Goal: Transaction & Acquisition: Book appointment/travel/reservation

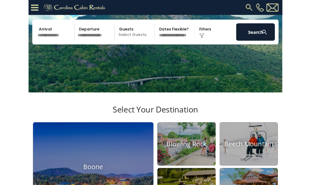
scroll to position [72, 0]
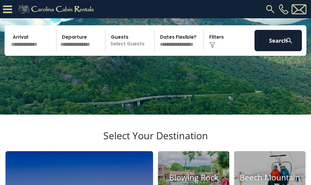
click at [35, 51] on input "text" at bounding box center [32, 40] width 47 height 21
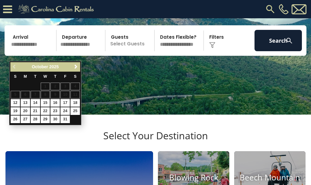
click at [76, 70] on link "Next" at bounding box center [76, 67] width 8 height 8
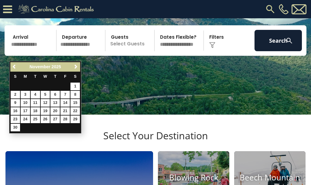
click at [79, 66] on link "Next" at bounding box center [76, 67] width 8 height 8
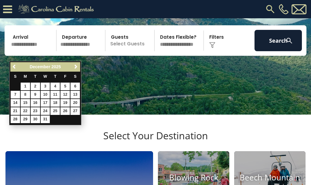
click at [68, 103] on link "19" at bounding box center [64, 103] width 9 height 8
type input "********"
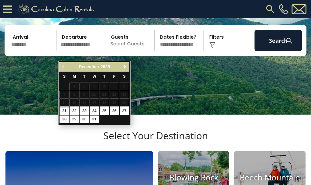
click at [282, 47] on button "Search" at bounding box center [278, 40] width 47 height 21
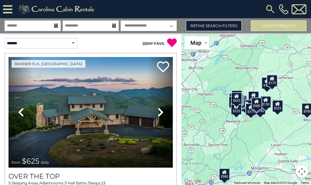
click at [268, 10] on img at bounding box center [270, 9] width 11 height 11
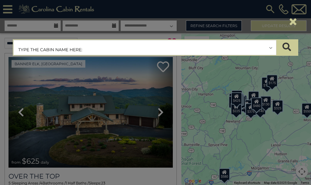
click at [40, 51] on input "text" at bounding box center [145, 47] width 263 height 15
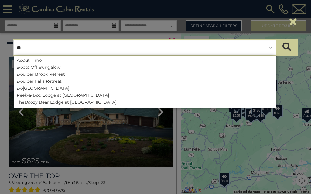
type input "*"
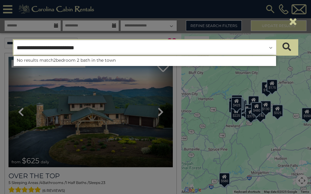
click at [271, 9] on div "×" at bounding box center [155, 22] width 295 height 26
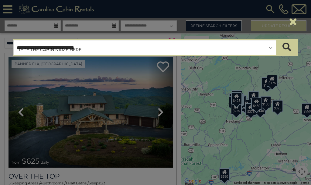
click at [269, 10] on div "×" at bounding box center [155, 22] width 295 height 26
click at [128, 49] on input "**********" at bounding box center [145, 47] width 263 height 15
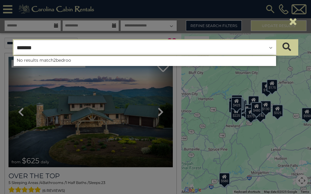
type input "******"
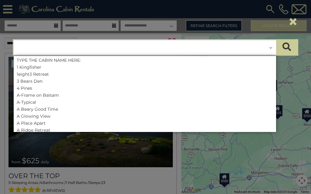
click at [293, 22] on button "×" at bounding box center [293, 21] width 10 height 17
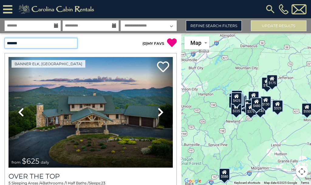
click at [77, 45] on select "**********" at bounding box center [41, 43] width 73 height 11
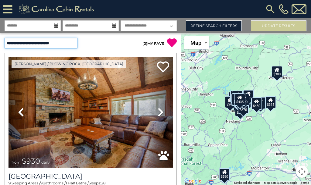
click at [64, 44] on select "**********" at bounding box center [41, 43] width 73 height 11
select select "**********"
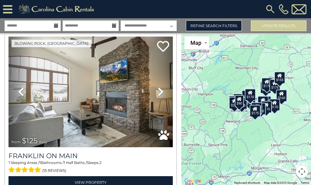
scroll to position [510, 0]
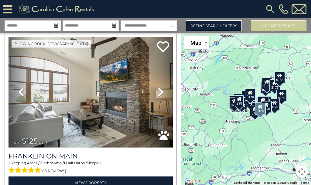
click at [2, 95] on div "Blowing Rock, [GEOGRAPHIC_DATA] Previous Next" at bounding box center [90, 113] width 177 height 160
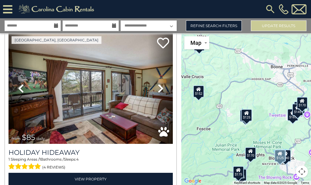
scroll to position [677, 0]
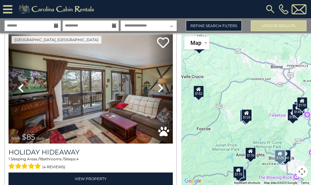
click at [53, 23] on input "text" at bounding box center [33, 25] width 56 height 11
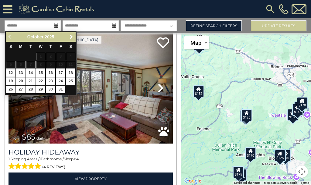
click at [71, 40] on link "Next" at bounding box center [71, 37] width 8 height 8
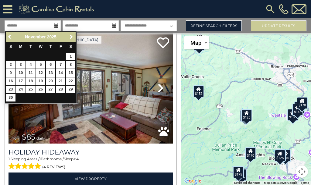
click at [42, 91] on link "26" at bounding box center [40, 89] width 9 height 8
type input "********"
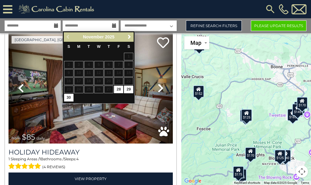
click at [120, 88] on link "28" at bounding box center [118, 89] width 9 height 8
type input "********"
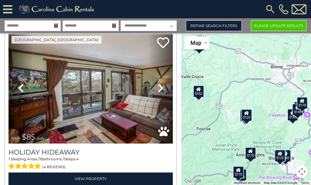
click at [171, 26] on select "**********" at bounding box center [149, 25] width 56 height 11
select select "*"
click at [222, 28] on link "Refine Search Filters" at bounding box center [214, 25] width 56 height 11
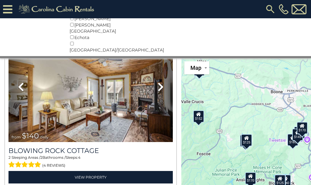
scroll to position [3149, 0]
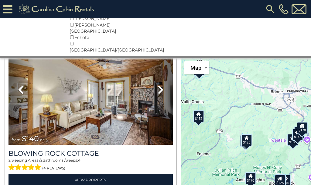
click at [123, 173] on link "View Property" at bounding box center [91, 179] width 164 height 12
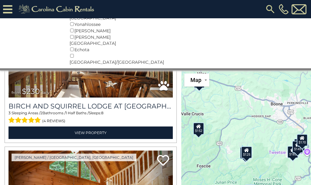
scroll to position [2880, 0]
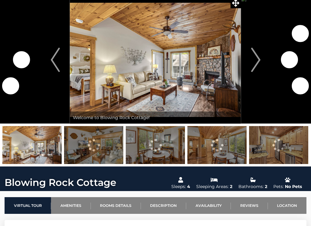
scroll to position [22, 0]
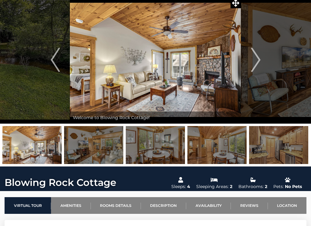
click at [97, 145] on img at bounding box center [93, 145] width 59 height 38
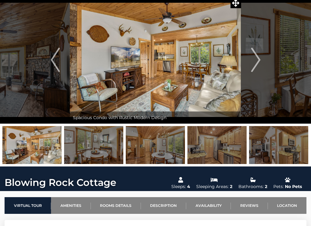
click at [152, 148] on img at bounding box center [155, 145] width 59 height 38
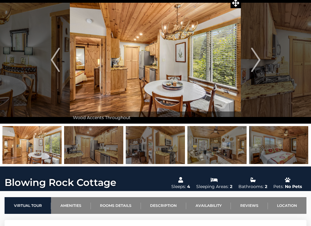
click at [100, 147] on img at bounding box center [93, 145] width 59 height 38
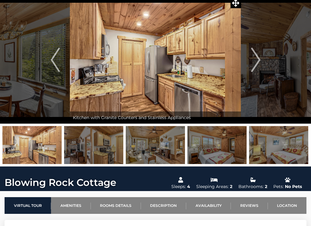
click at [161, 149] on img at bounding box center [155, 145] width 59 height 38
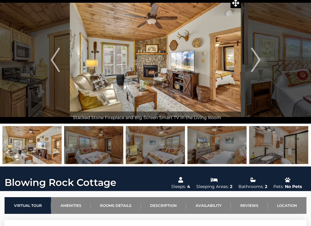
click at [163, 147] on img at bounding box center [155, 145] width 59 height 38
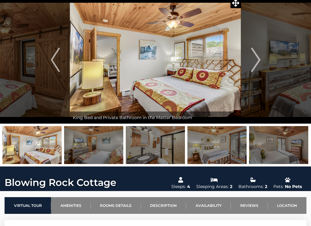
click at [157, 150] on img at bounding box center [155, 145] width 59 height 38
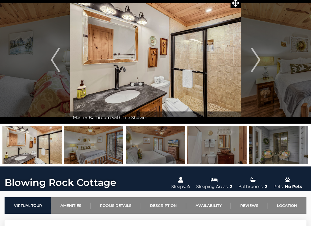
click at [209, 142] on img at bounding box center [217, 145] width 59 height 38
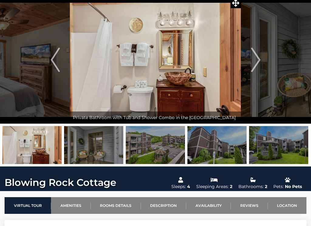
click at [159, 151] on img at bounding box center [155, 145] width 59 height 38
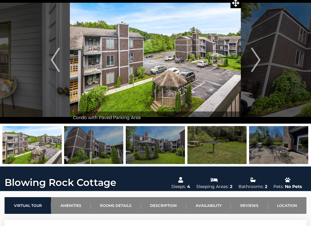
click at [204, 150] on img at bounding box center [217, 145] width 59 height 38
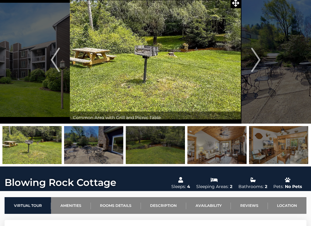
click at [227, 149] on img at bounding box center [217, 145] width 59 height 38
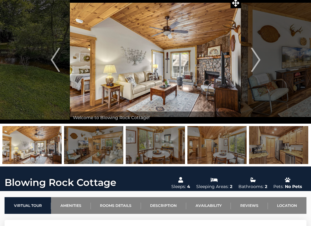
click at [265, 141] on img at bounding box center [278, 145] width 59 height 38
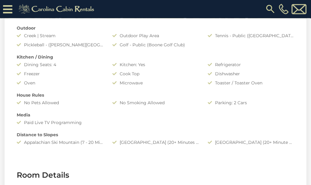
scroll to position [472, 0]
